Goal: Navigation & Orientation: Find specific page/section

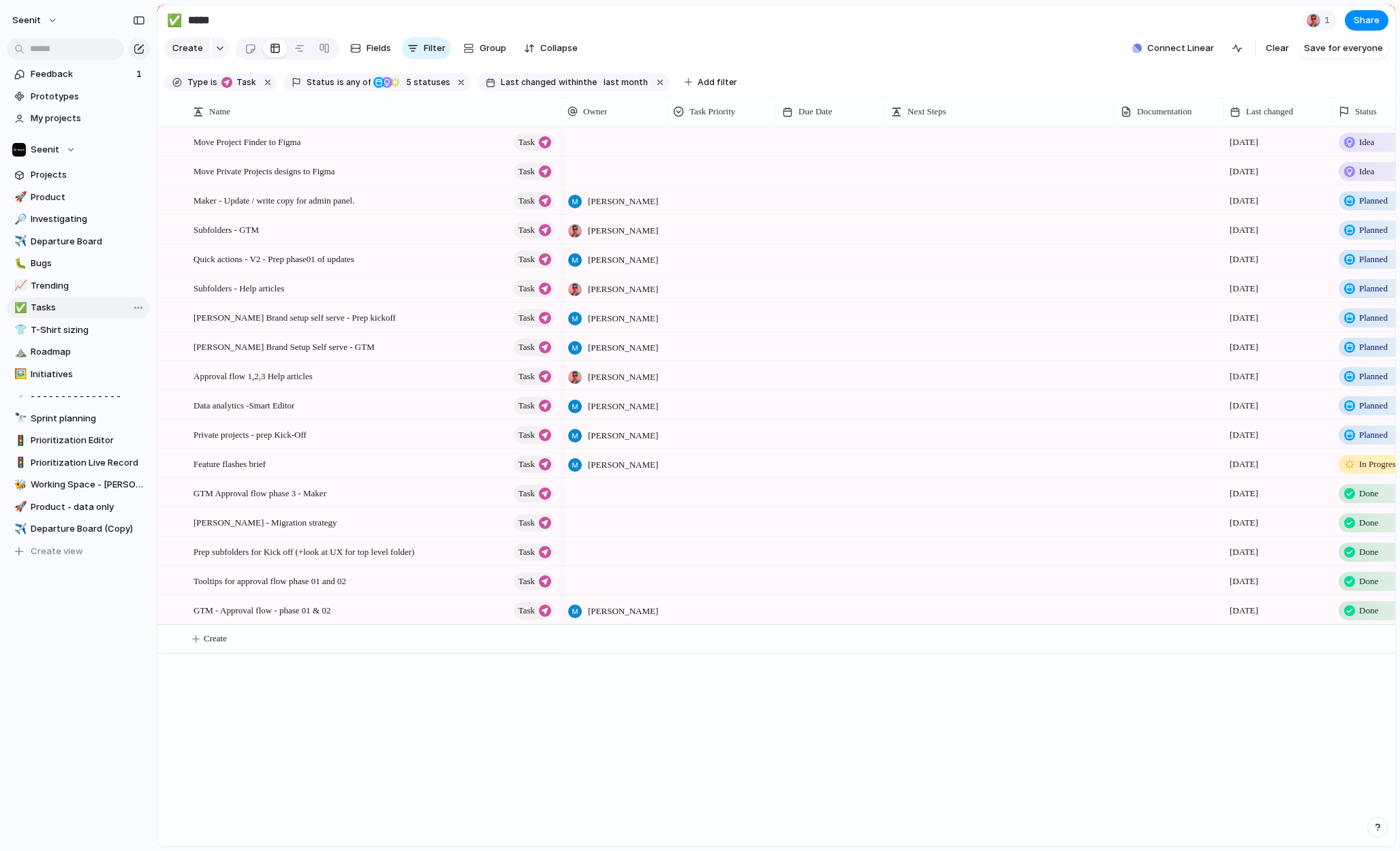
click at [53, 306] on span "Tasks" at bounding box center [88, 308] width 115 height 14
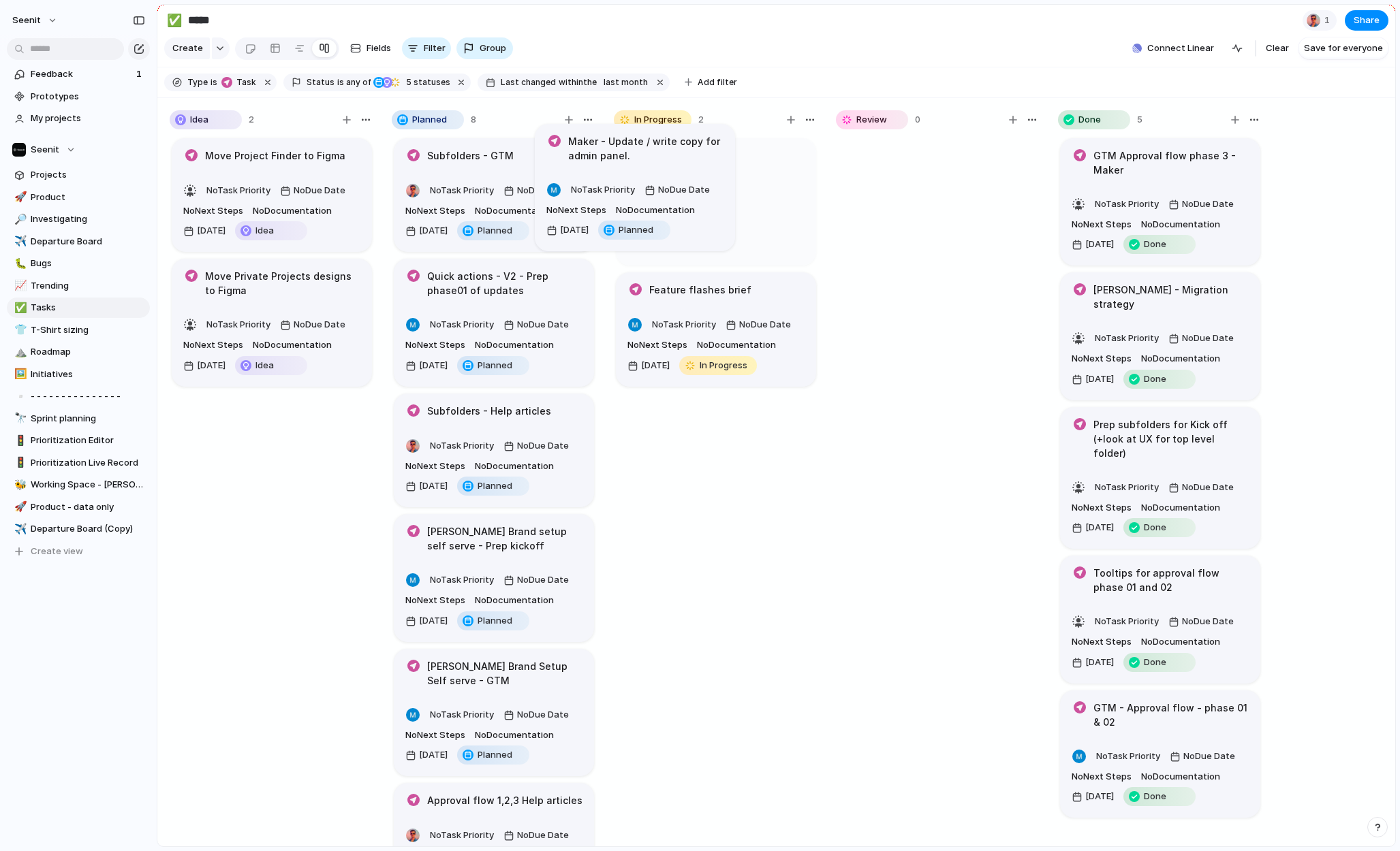
drag, startPoint x: 512, startPoint y: 172, endPoint x: 692, endPoint y: 180, distance: 180.2
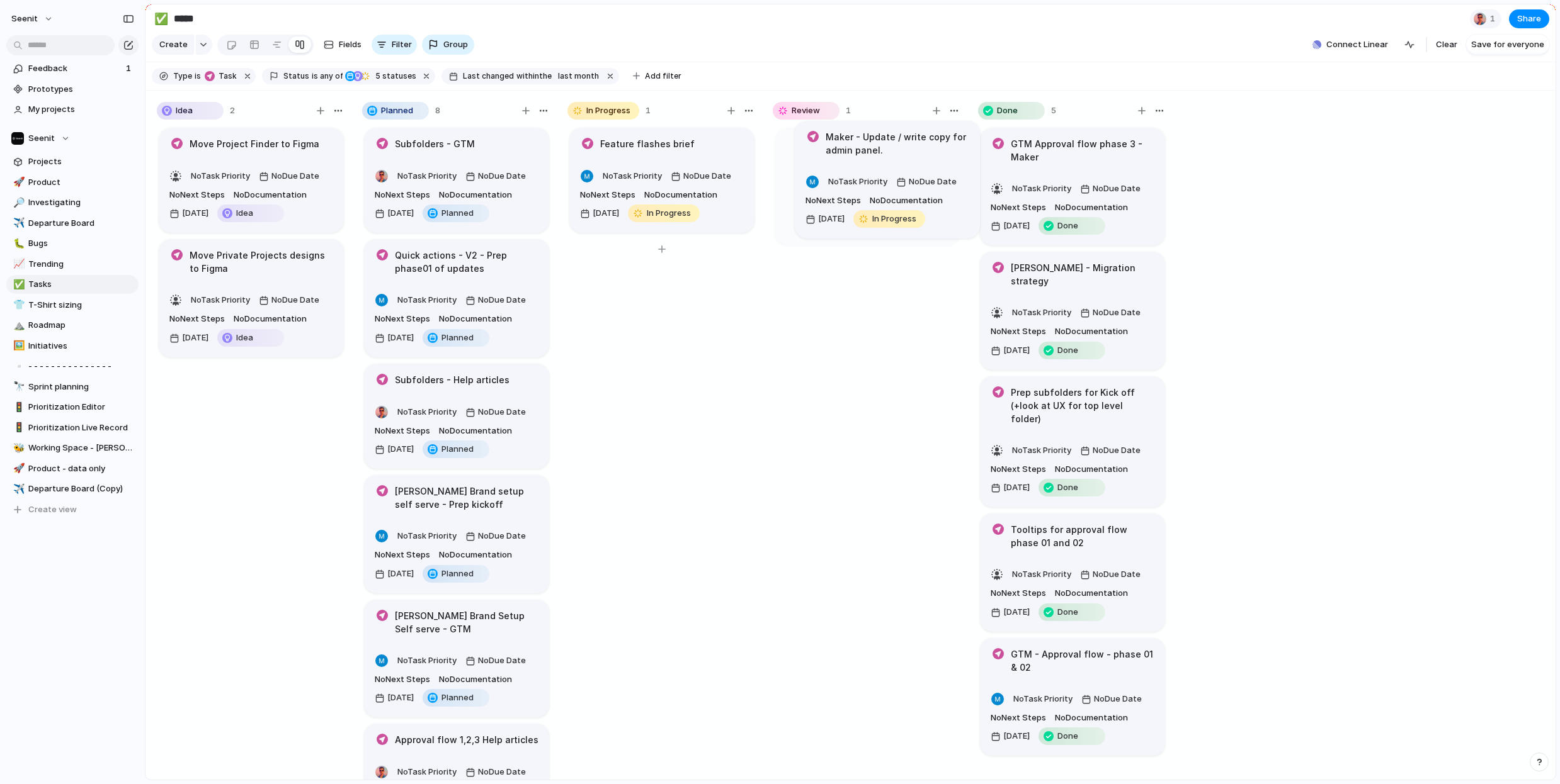
drag, startPoint x: 647, startPoint y: 171, endPoint x: 868, endPoint y: 163, distance: 221.1
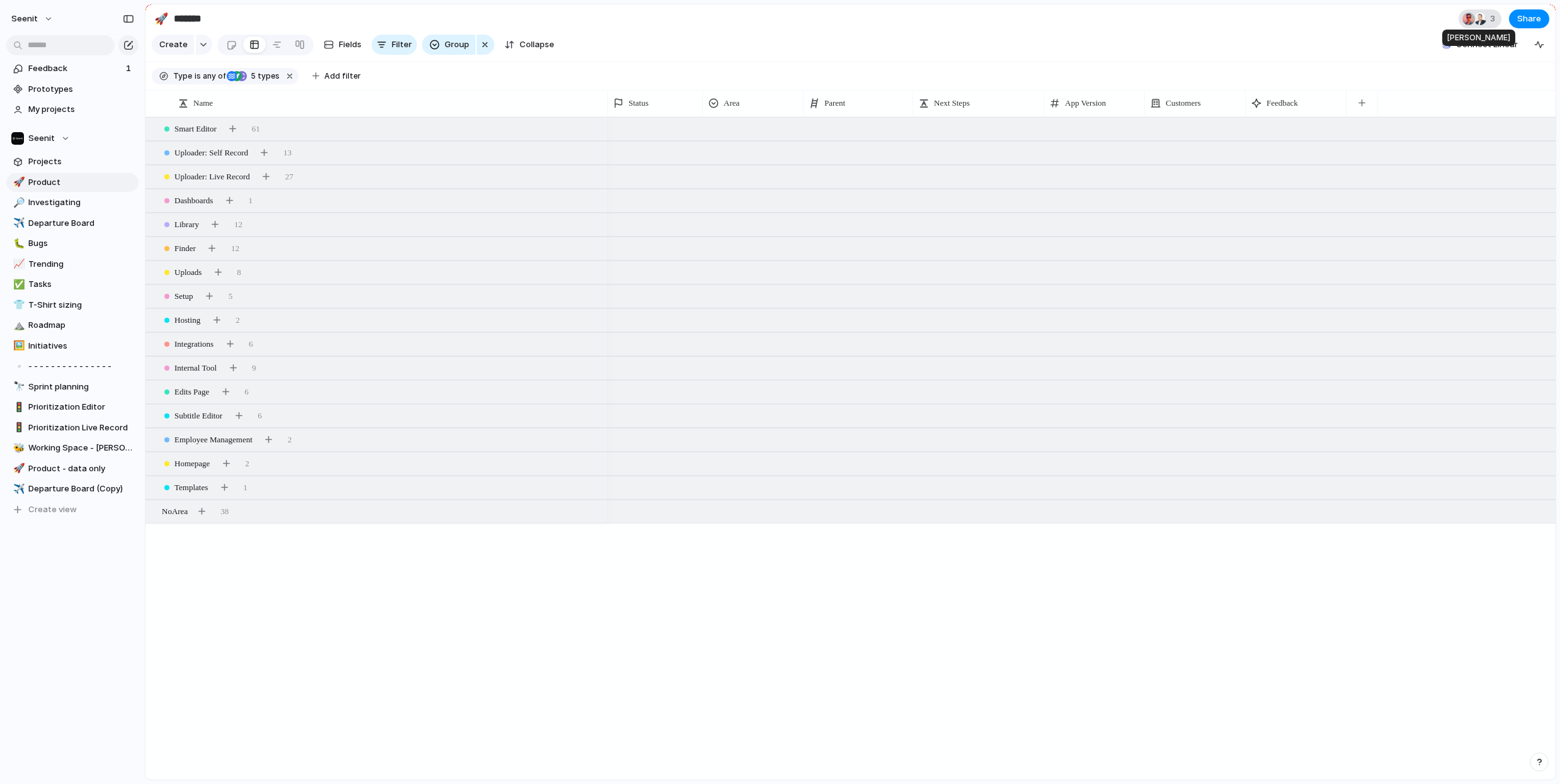
click at [1481, 17] on div at bounding box center [1479, 19] width 13 height 13
click at [1326, 22] on div "Seen by David Thompson George Barlow" at bounding box center [780, 392] width 1560 height 784
click at [58, 281] on span "Tasks" at bounding box center [81, 284] width 106 height 13
type input "*****"
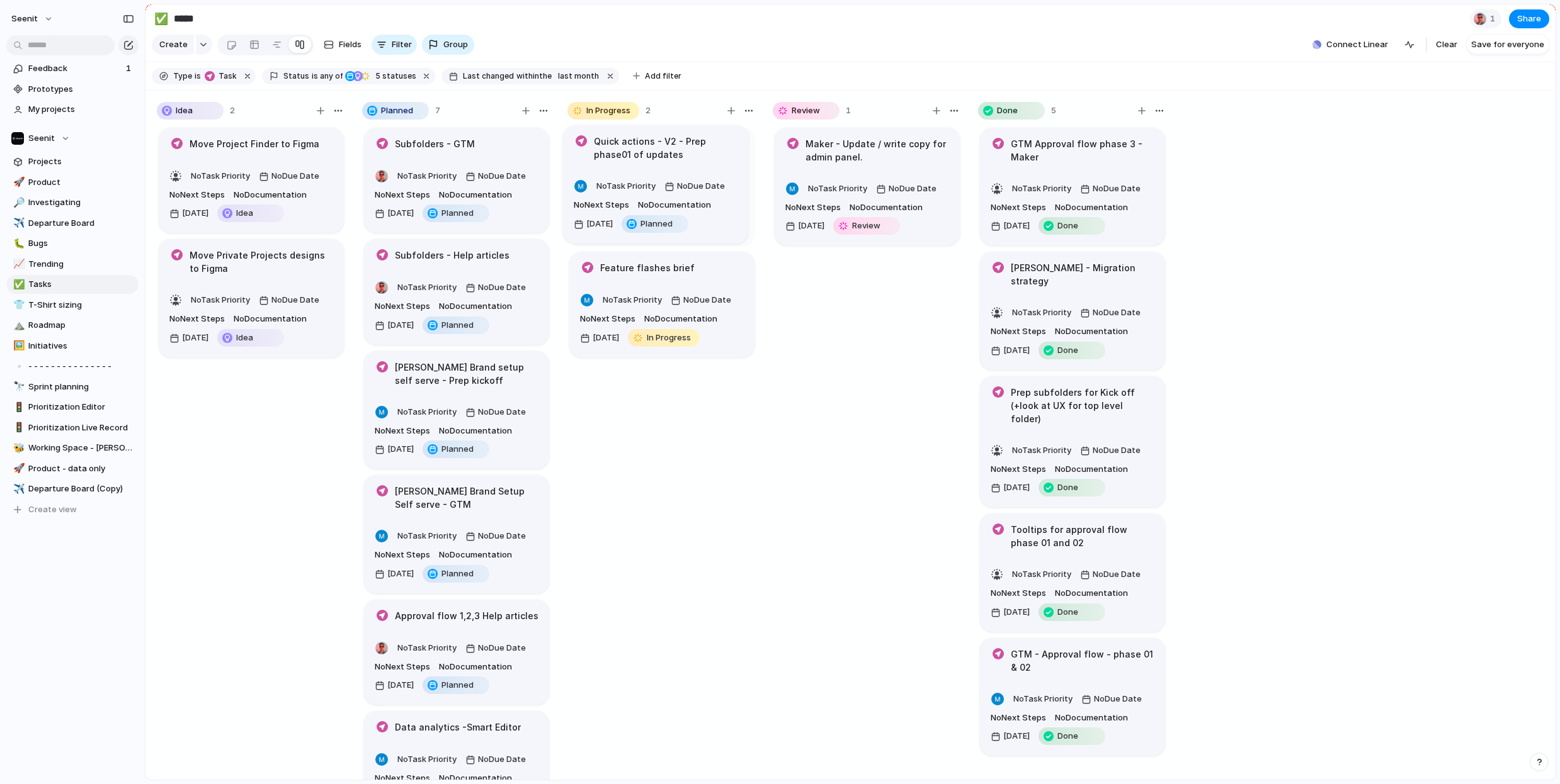
drag, startPoint x: 447, startPoint y: 280, endPoint x: 672, endPoint y: 197, distance: 239.8
